Goal: Task Accomplishment & Management: Use online tool/utility

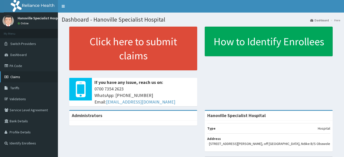
click at [18, 73] on link "Claims" at bounding box center [29, 76] width 58 height 11
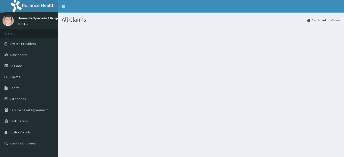
click at [122, 69] on section at bounding box center [201, 54] width 286 height 63
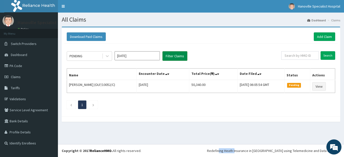
click at [175, 53] on button "Filter Claims" at bounding box center [174, 56] width 25 height 10
click at [175, 57] on button "Filter Claims" at bounding box center [174, 56] width 25 height 10
click at [172, 53] on button "Filter Claims" at bounding box center [174, 56] width 25 height 10
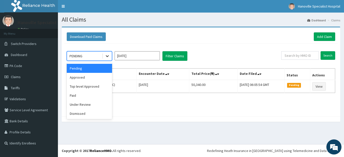
click at [106, 56] on icon at bounding box center [107, 57] width 3 height 2
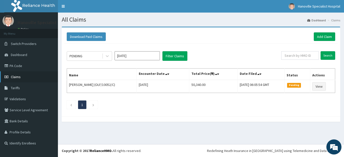
click at [28, 81] on link "Claims" at bounding box center [29, 76] width 58 height 11
